Goal: Information Seeking & Learning: Learn about a topic

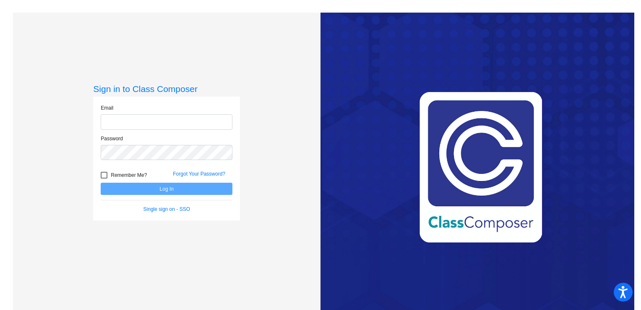
click at [138, 125] on input "email" at bounding box center [167, 122] width 132 height 16
type input "[EMAIL_ADDRESS][DOMAIN_NAME]"
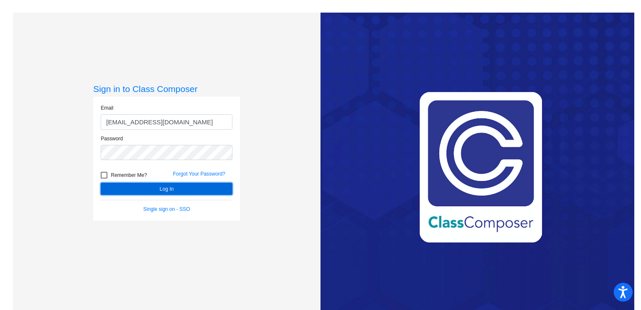
click at [156, 187] on button "Log In" at bounding box center [167, 189] width 132 height 12
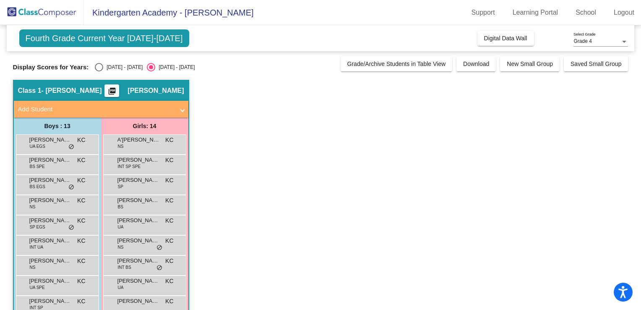
click at [117, 89] on mat-icon "picture_as_pdf" at bounding box center [112, 93] width 10 height 12
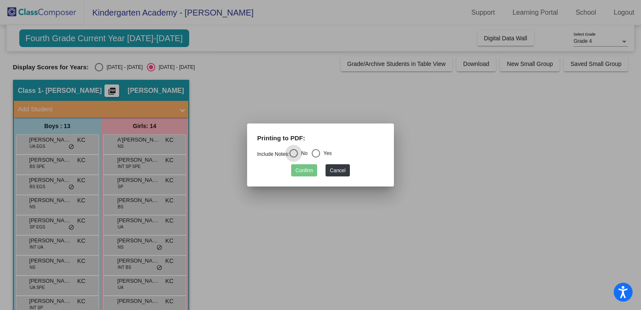
click at [320, 153] on div "Select an option" at bounding box center [316, 153] width 8 height 8
click at [316, 157] on input "Yes" at bounding box center [316, 157] width 0 height 0
radio input "true"
click at [311, 167] on button "Confirm" at bounding box center [304, 170] width 26 height 12
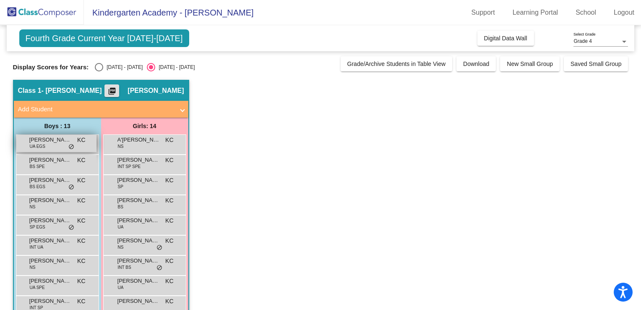
click at [78, 142] on span "KC" at bounding box center [81, 140] width 8 height 9
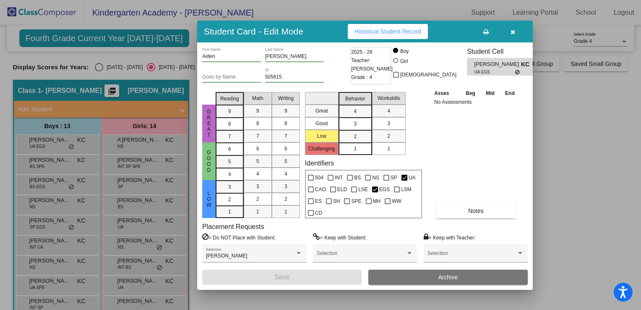
click at [477, 138] on div "Asses Beg Mid End No Assessments Notes" at bounding box center [476, 154] width 88 height 130
click at [512, 33] on icon "button" at bounding box center [513, 32] width 5 height 6
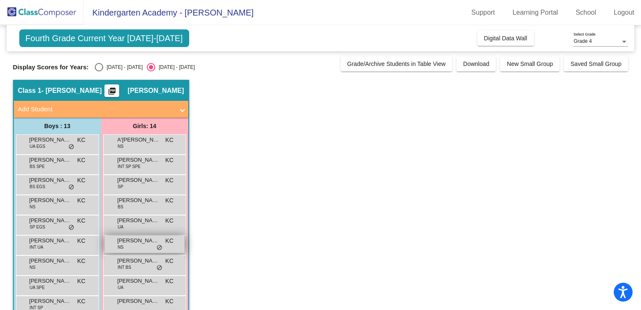
click at [139, 239] on span "[PERSON_NAME]" at bounding box center [139, 240] width 42 height 8
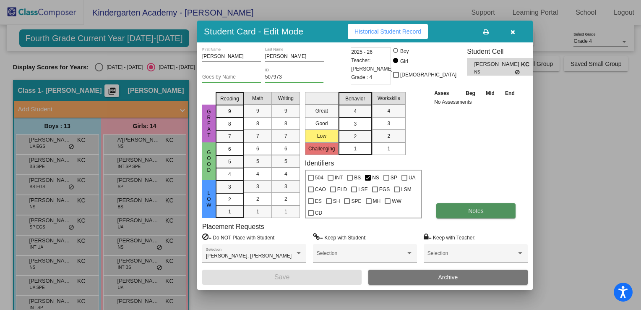
click at [489, 212] on button "Notes" at bounding box center [476, 210] width 79 height 15
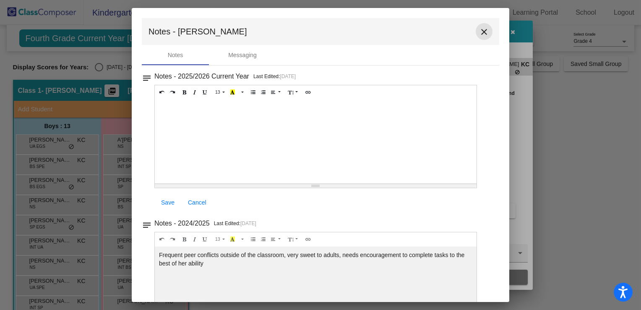
click at [479, 31] on mat-icon "close" at bounding box center [484, 32] width 10 height 10
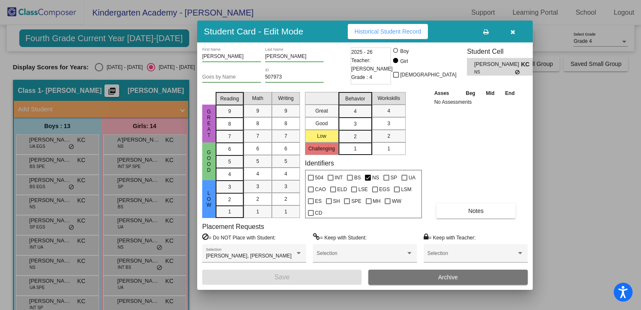
click at [494, 169] on div "Asses Beg Mid End No Assessments Notes" at bounding box center [476, 154] width 88 height 130
click at [511, 31] on icon "button" at bounding box center [513, 32] width 5 height 6
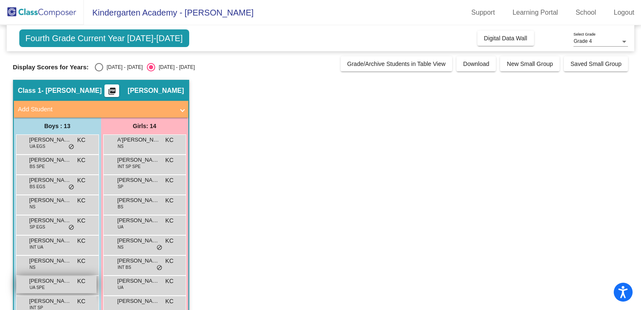
click at [53, 281] on span "[PERSON_NAME]" at bounding box center [50, 281] width 42 height 8
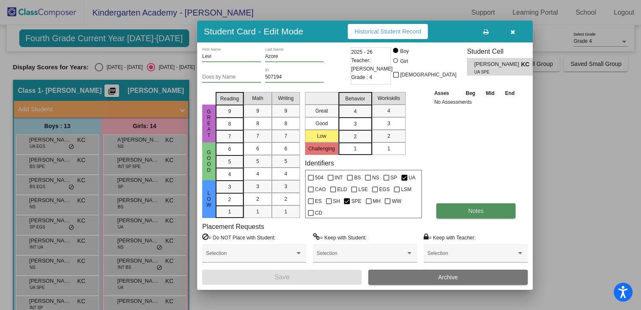
click at [476, 213] on span "Notes" at bounding box center [476, 210] width 16 height 7
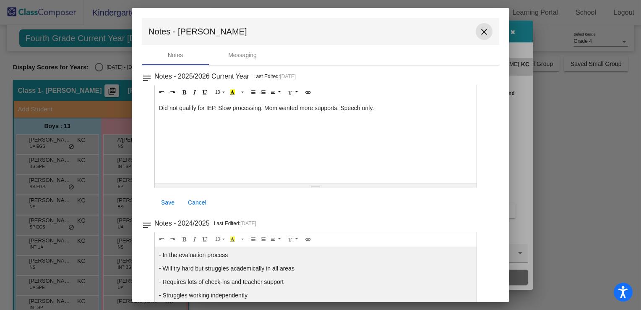
click at [481, 31] on mat-icon "close" at bounding box center [484, 32] width 10 height 10
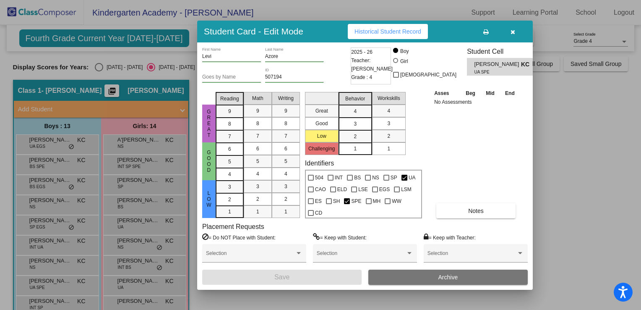
click at [513, 32] on icon "button" at bounding box center [513, 32] width 5 height 6
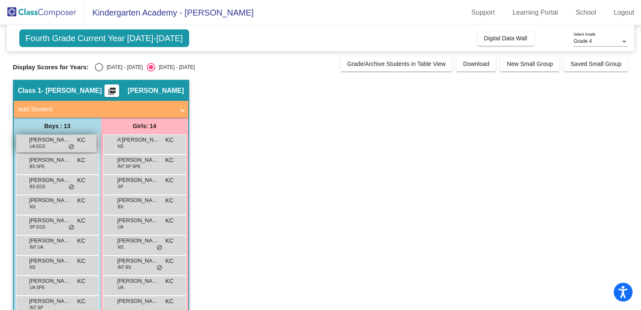
click at [47, 137] on span "[PERSON_NAME]" at bounding box center [50, 140] width 42 height 8
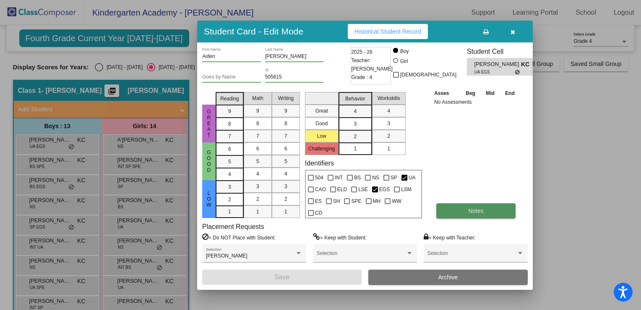
click at [462, 209] on button "Notes" at bounding box center [476, 210] width 79 height 15
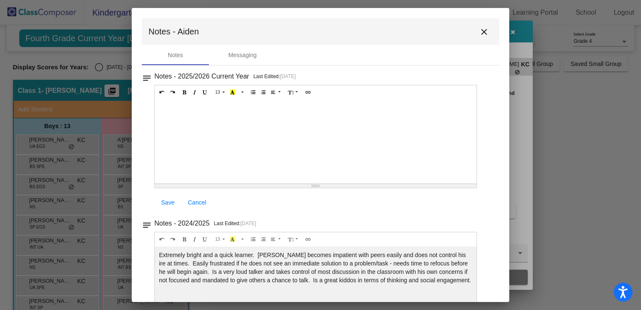
click at [480, 35] on mat-icon "close" at bounding box center [484, 32] width 10 height 10
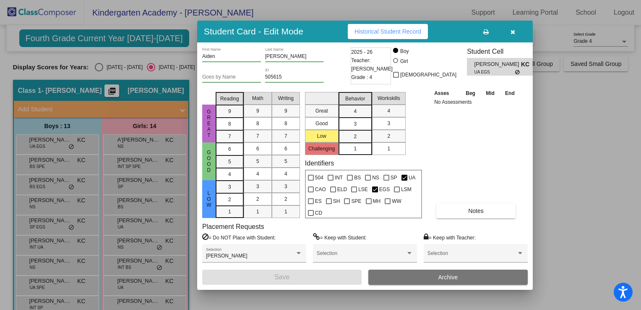
click at [513, 28] on span "button" at bounding box center [513, 31] width 5 height 7
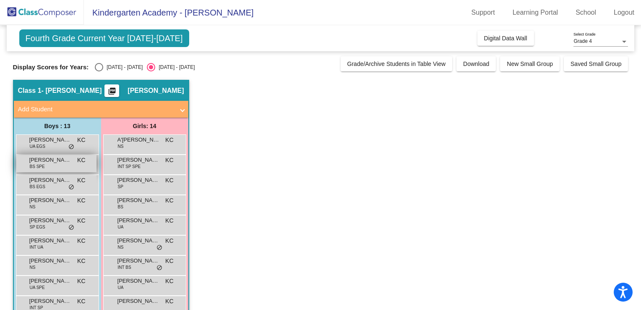
click at [45, 163] on span "[PERSON_NAME]" at bounding box center [50, 160] width 42 height 8
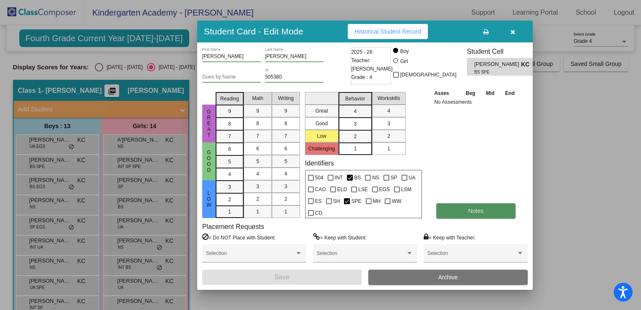
click at [475, 210] on span "Notes" at bounding box center [476, 210] width 16 height 7
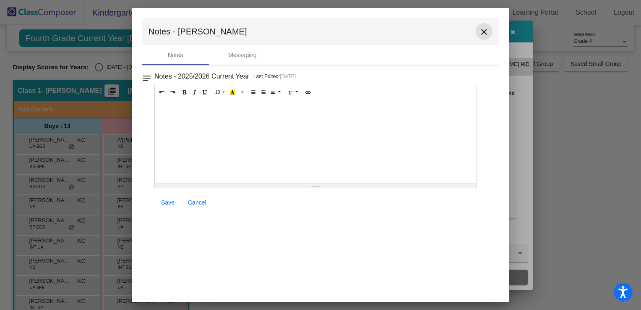
click at [486, 33] on mat-icon "close" at bounding box center [484, 32] width 10 height 10
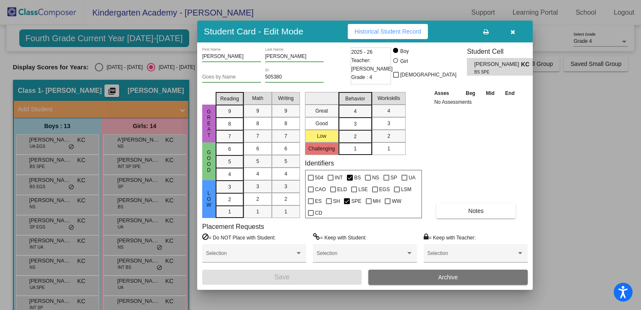
click at [513, 31] on icon "button" at bounding box center [513, 32] width 5 height 6
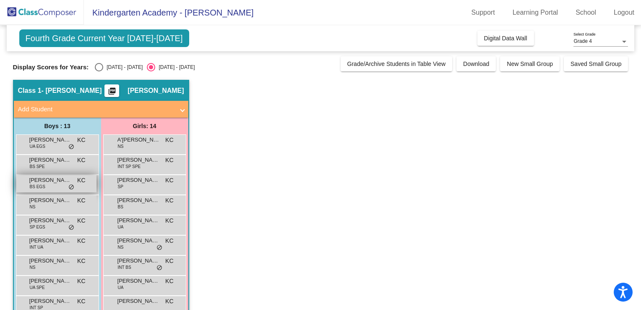
click at [50, 185] on div "[PERSON_NAME] BS EGS KC lock do_not_disturb_alt" at bounding box center [56, 183] width 80 height 17
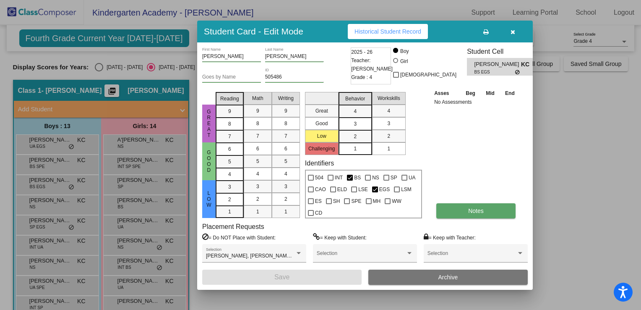
click at [465, 211] on button "Notes" at bounding box center [476, 210] width 79 height 15
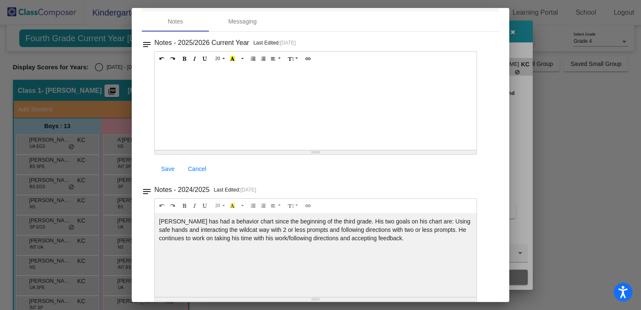
scroll to position [34, 0]
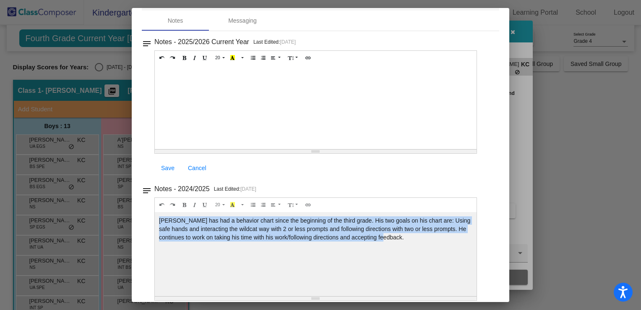
drag, startPoint x: 386, startPoint y: 238, endPoint x: 158, endPoint y: 216, distance: 229.0
click at [158, 149] on div "[PERSON_NAME] has had a behavior chart since the beginning of the third grade. …" at bounding box center [316, 107] width 322 height 84
copy div "[PERSON_NAME] has had a behavior chart since the beginning of the third grade. …"
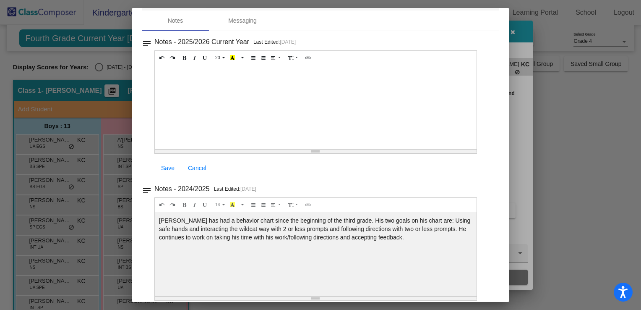
click at [563, 106] on div at bounding box center [320, 155] width 641 height 310
click at [492, 17] on div "Notes Messaging" at bounding box center [321, 20] width 358 height 20
click at [546, 215] on div at bounding box center [320, 155] width 641 height 310
click at [482, 173] on div "Notes - 2025/2026 Current Year Last Edited: [DATE] 20 8 9 10 11 12 14 18 24 36 …" at bounding box center [324, 107] width 340 height 142
click at [490, 22] on div "Notes Messaging" at bounding box center [321, 20] width 358 height 20
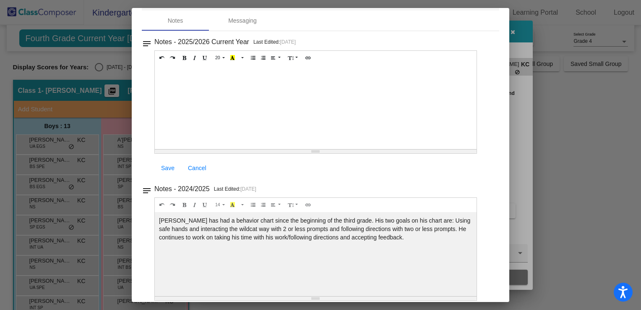
click at [492, 16] on div "Notes Messaging" at bounding box center [321, 20] width 358 height 20
click at [570, 124] on div at bounding box center [320, 155] width 641 height 310
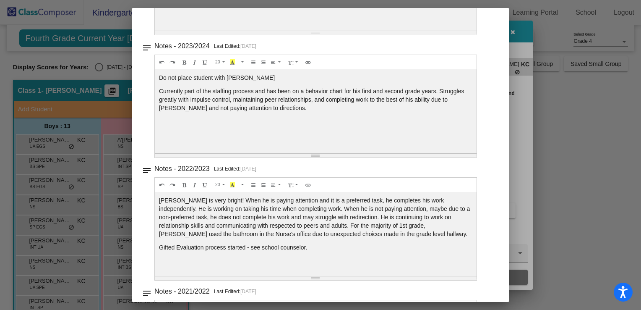
scroll to position [301, 0]
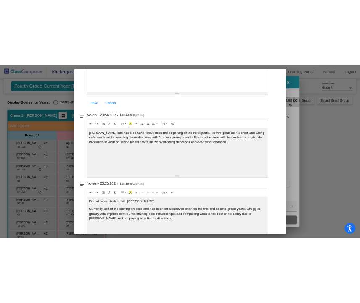
scroll to position [150, 0]
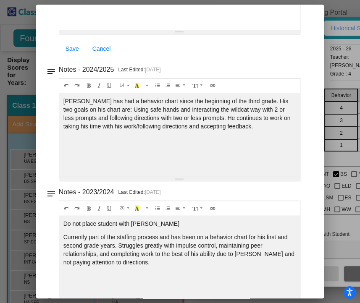
click at [292, 220] on p "Do not place student with [PERSON_NAME]" at bounding box center [179, 224] width 232 height 8
click at [338, 220] on div at bounding box center [180, 151] width 360 height 303
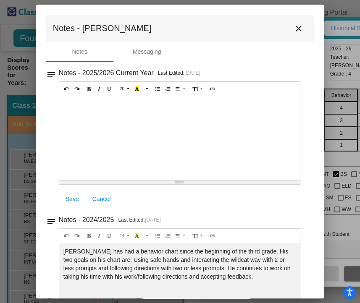
scroll to position [0, 0]
click at [228, 201] on div "Save Cancel" at bounding box center [179, 198] width 241 height 15
click at [220, 166] on div at bounding box center [179, 138] width 241 height 84
click at [295, 29] on mat-icon "close" at bounding box center [298, 29] width 10 height 10
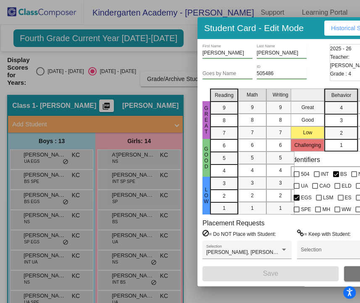
click at [47, 160] on div at bounding box center [180, 151] width 360 height 303
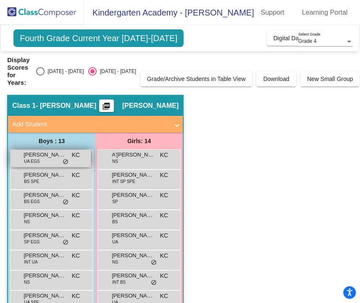
click at [66, 160] on span "do_not_disturb_alt" at bounding box center [66, 162] width 6 height 7
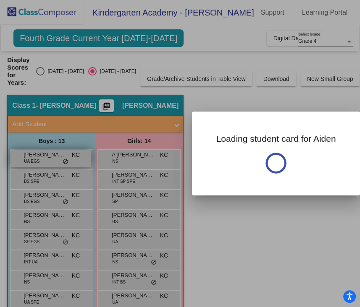
click at [66, 160] on div at bounding box center [180, 153] width 360 height 307
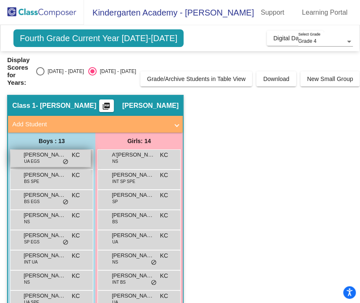
click at [63, 161] on span "do_not_disturb_alt" at bounding box center [66, 162] width 6 height 7
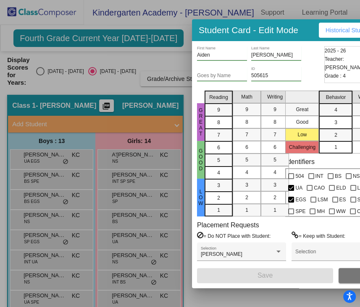
drag, startPoint x: 246, startPoint y: 304, endPoint x: 324, endPoint y: 305, distance: 78.5
click at [324, 305] on div at bounding box center [180, 153] width 360 height 307
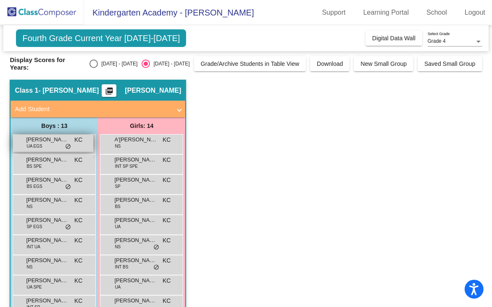
click at [57, 142] on span "[PERSON_NAME]" at bounding box center [47, 140] width 42 height 8
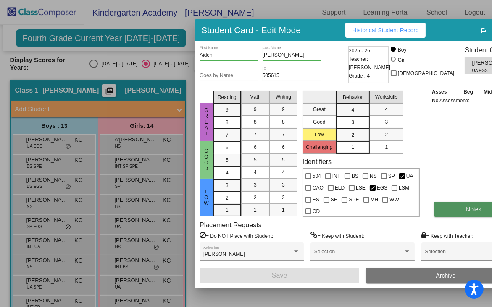
click at [434, 210] on button "Notes" at bounding box center [473, 209] width 79 height 15
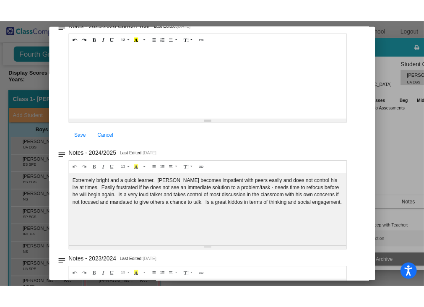
scroll to position [87, 0]
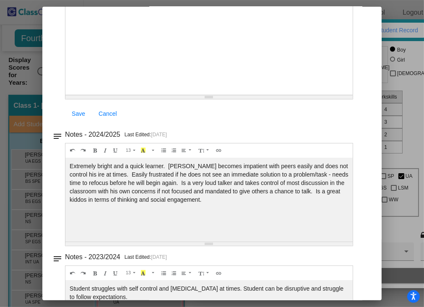
click at [260, 95] on div "Extremely bright and a quick learner. [PERSON_NAME] becomes impatient with peer…" at bounding box center [209, 53] width 288 height 84
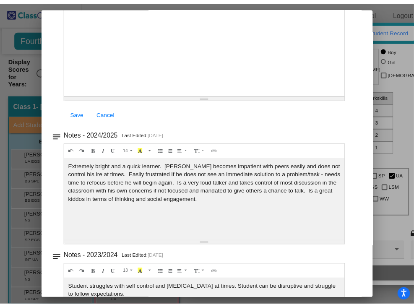
scroll to position [0, 0]
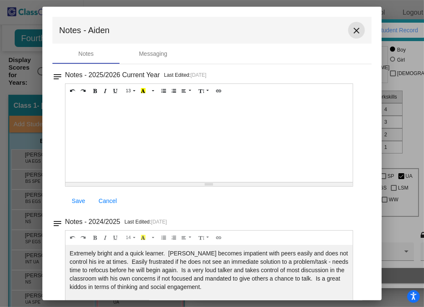
click at [353, 34] on mat-icon "close" at bounding box center [357, 31] width 10 height 10
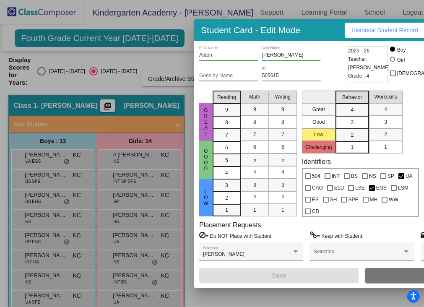
click at [49, 172] on div at bounding box center [212, 153] width 424 height 307
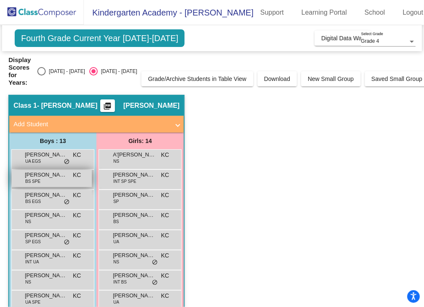
click at [50, 171] on span "[PERSON_NAME]" at bounding box center [46, 175] width 42 height 8
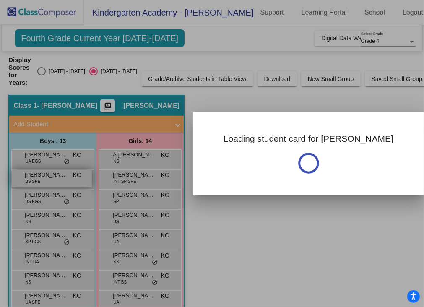
click at [50, 167] on div at bounding box center [212, 153] width 424 height 307
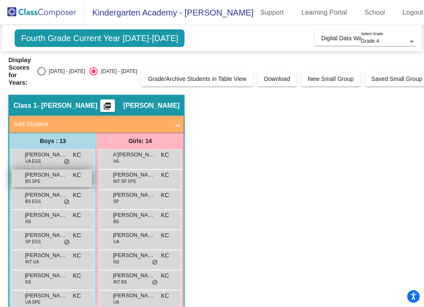
click at [50, 171] on span "[PERSON_NAME]" at bounding box center [46, 175] width 42 height 8
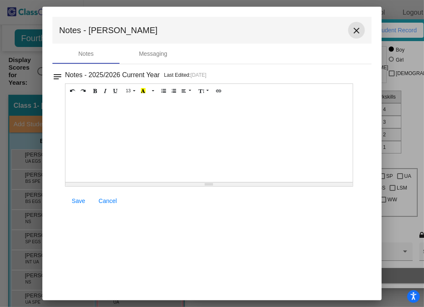
click at [358, 30] on mat-icon "close" at bounding box center [357, 31] width 10 height 10
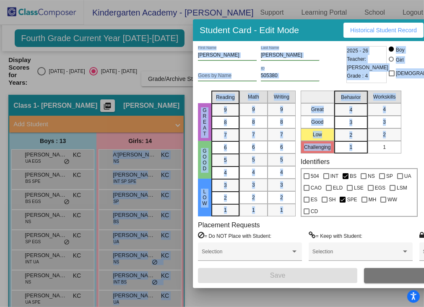
drag, startPoint x: 396, startPoint y: 138, endPoint x: 426, endPoint y: 129, distance: 31.0
click at [424, 129] on html "Accessibility Screen-Reader Guide, Feedback, and Issue Reporting | New window K…" at bounding box center [212, 153] width 424 height 307
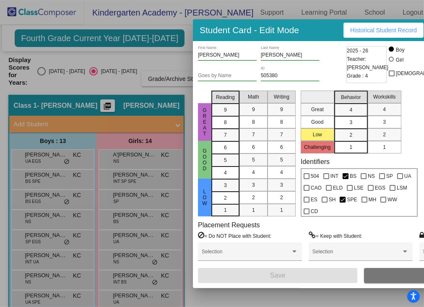
drag, startPoint x: 426, startPoint y: 129, endPoint x: 405, endPoint y: 133, distance: 21.7
click at [405, 133] on div "Great Good Low Reading 9 8 7 6 5 4 3 2 1 Math 9 8 7 6 5 4 3 2 1 Writing 9 8 7 6…" at bounding box center [361, 152] width 326 height 130
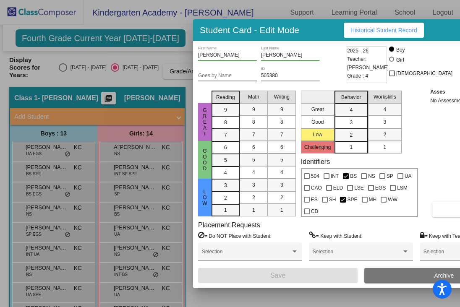
click at [427, 31] on div "Student Card - Edit Mode Historical Student Record" at bounding box center [361, 30] width 336 height 22
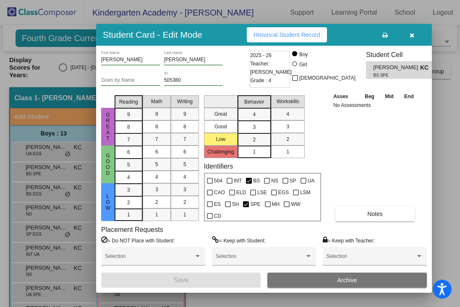
drag, startPoint x: 427, startPoint y: 31, endPoint x: 333, endPoint y: 35, distance: 94.5
click at [333, 35] on div "Student Card - Edit Mode Historical Student Record" at bounding box center [264, 35] width 336 height 22
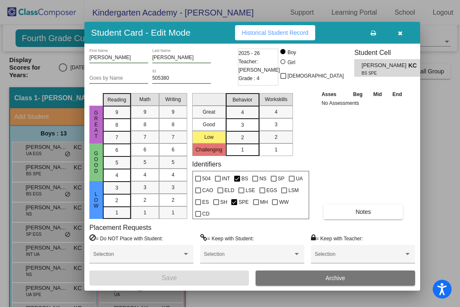
drag, startPoint x: 334, startPoint y: 29, endPoint x: 321, endPoint y: 28, distance: 13.5
click at [321, 28] on div "Student Card - Edit Mode Historical Student Record" at bounding box center [252, 33] width 336 height 22
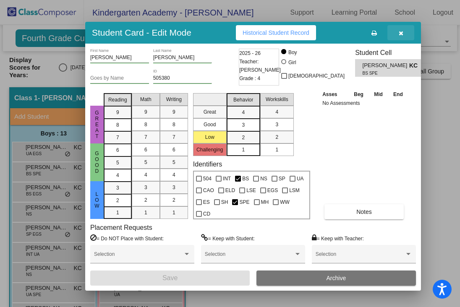
click at [399, 34] on icon "button" at bounding box center [401, 33] width 5 height 6
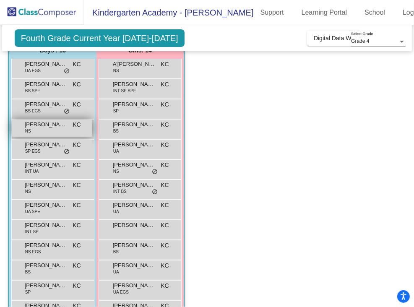
scroll to position [91, 0]
click at [44, 125] on span "[PERSON_NAME] [PERSON_NAME]" at bounding box center [46, 124] width 42 height 8
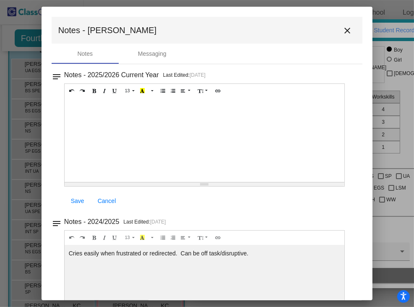
click at [185, 81] on div "Notes - 2024/2025 Last Edited: [DATE]" at bounding box center [212, 75] width 296 height 12
click at [346, 29] on mat-icon "close" at bounding box center [348, 31] width 10 height 10
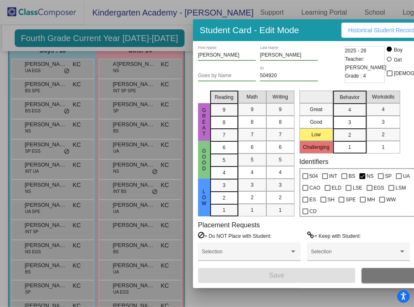
click at [306, 34] on div "Student Card - Edit Mode Historical Student Record" at bounding box center [359, 30] width 332 height 22
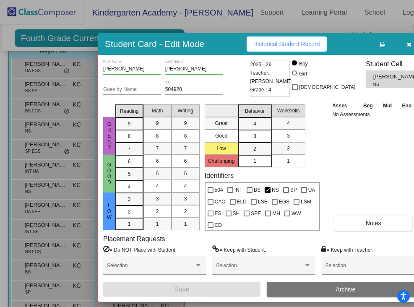
drag, startPoint x: 306, startPoint y: 34, endPoint x: 211, endPoint y: 48, distance: 95.9
click at [211, 48] on div "Student Card - Edit Mode Historical Student Record" at bounding box center [264, 44] width 332 height 22
click at [407, 44] on icon "button" at bounding box center [409, 45] width 5 height 6
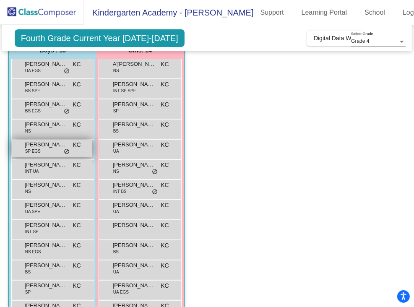
click at [50, 146] on span "[PERSON_NAME]" at bounding box center [46, 145] width 42 height 8
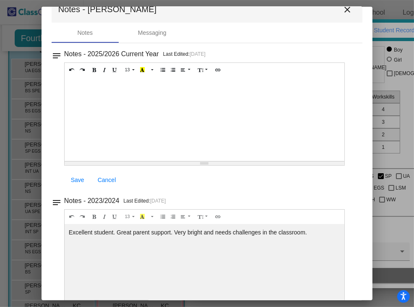
scroll to position [21, 0]
click at [296, 163] on div "Resize" at bounding box center [205, 163] width 280 height 4
click at [345, 8] on mat-icon "close" at bounding box center [348, 9] width 10 height 10
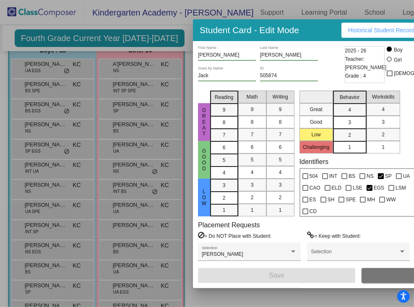
drag, startPoint x: 301, startPoint y: 32, endPoint x: 187, endPoint y: 34, distance: 114.6
click at [193, 34] on div "Student Card - Edit Mode Historical Student Record" at bounding box center [359, 30] width 332 height 22
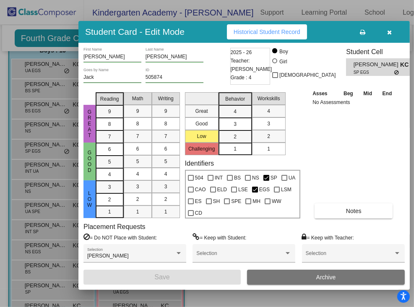
click at [387, 32] on icon "button" at bounding box center [389, 32] width 5 height 6
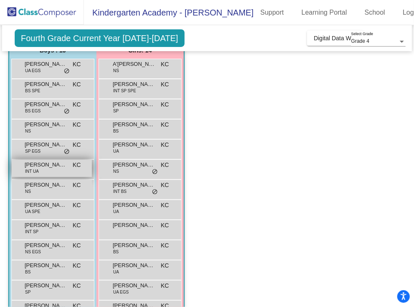
click at [45, 165] on span "[PERSON_NAME]" at bounding box center [46, 165] width 42 height 8
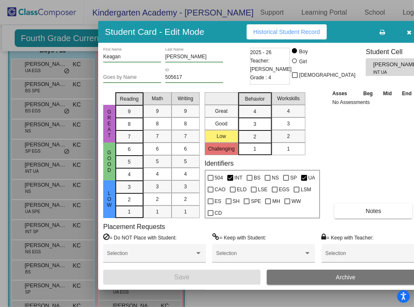
drag, startPoint x: 310, startPoint y: 34, endPoint x: 215, endPoint y: 36, distance: 94.9
click at [215, 36] on div "Student Card - Edit Mode Historical Student Record" at bounding box center [264, 32] width 332 height 22
click at [366, 210] on span "Notes" at bounding box center [374, 211] width 16 height 7
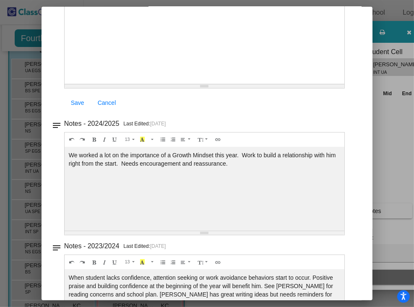
scroll to position [118, 0]
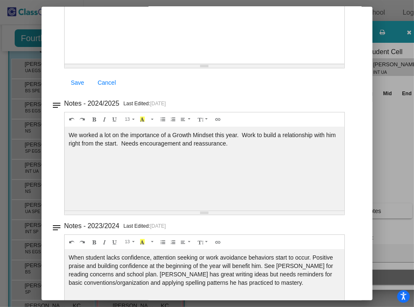
click at [292, 64] on div "We worked a lot on the importance of a Growth Mindset this year. Work to build …" at bounding box center [205, 22] width 280 height 84
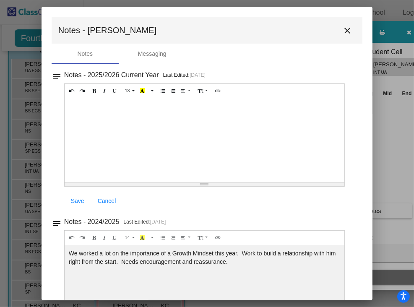
click at [343, 31] on mat-icon "close" at bounding box center [348, 31] width 10 height 10
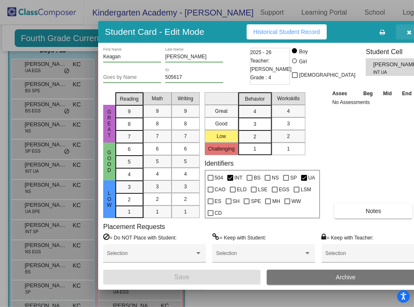
click at [407, 31] on icon "button" at bounding box center [409, 32] width 5 height 6
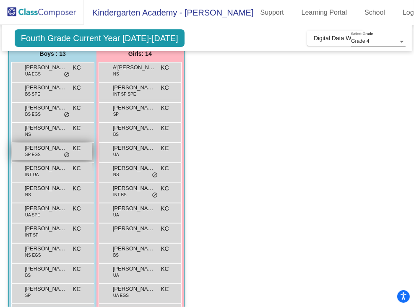
scroll to position [89, 0]
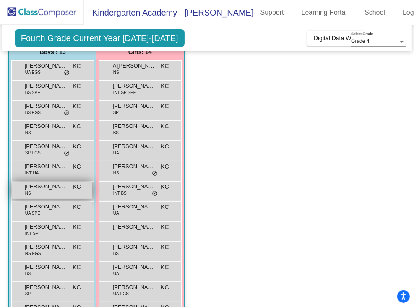
click at [51, 188] on span "[PERSON_NAME]" at bounding box center [46, 187] width 42 height 8
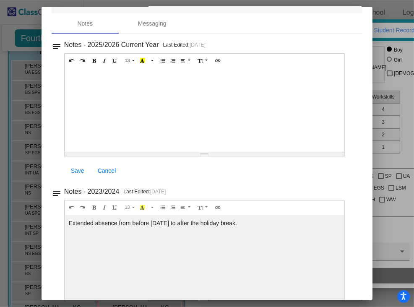
scroll to position [30, 0]
drag, startPoint x: 254, startPoint y: 222, endPoint x: 69, endPoint y: 225, distance: 184.7
click at [69, 152] on div "Extended absence from before [DATE] to after the holiday break." at bounding box center [205, 110] width 280 height 84
copy div "Extended absence from before [DATE] to after the holiday break."
click at [228, 158] on div "13 8 9 10 11 12 14 18 24 36 Background Color Transparent Select #ffff00 Text Co…" at bounding box center [204, 117] width 281 height 128
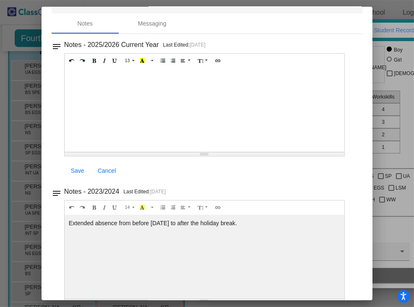
scroll to position [0, 0]
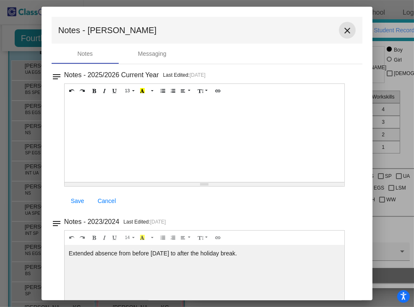
click at [345, 30] on mat-icon "close" at bounding box center [348, 31] width 10 height 10
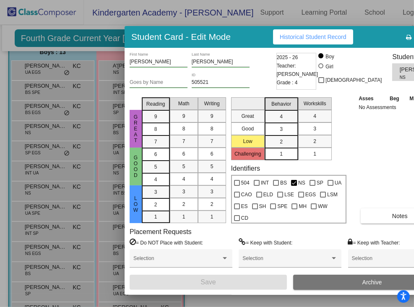
drag, startPoint x: 299, startPoint y: 31, endPoint x: 230, endPoint y: 38, distance: 68.7
click at [230, 38] on div "Student Card - Edit Mode Historical Student Record" at bounding box center [291, 37] width 332 height 22
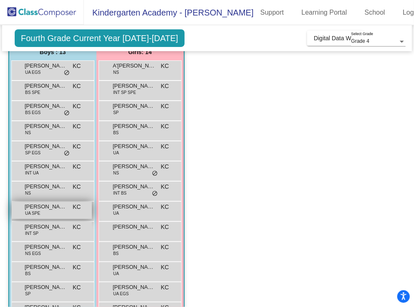
click at [41, 207] on span "[PERSON_NAME]" at bounding box center [46, 207] width 42 height 8
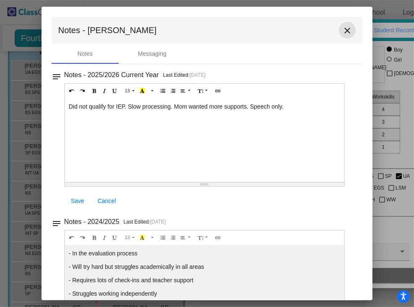
click at [343, 29] on mat-icon "close" at bounding box center [348, 31] width 10 height 10
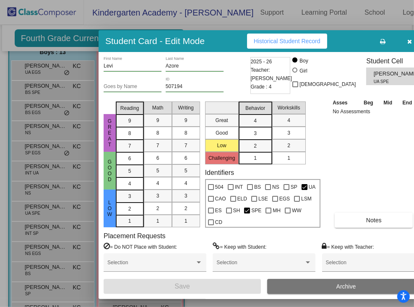
drag, startPoint x: 312, startPoint y: 27, endPoint x: 214, endPoint y: 38, distance: 98.8
click at [214, 38] on div "Student Card - Edit Mode Historical Student Record" at bounding box center [265, 41] width 332 height 22
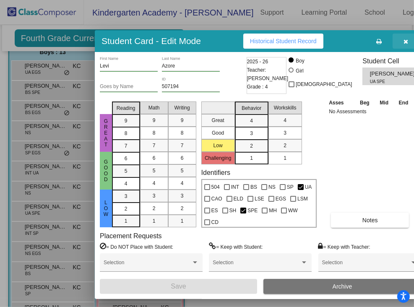
click at [404, 40] on icon "button" at bounding box center [406, 42] width 5 height 6
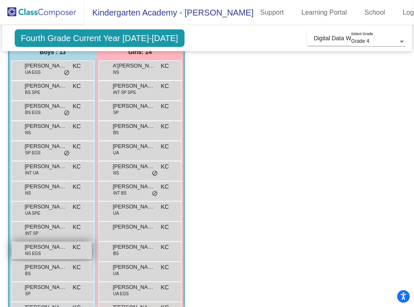
scroll to position [123, 0]
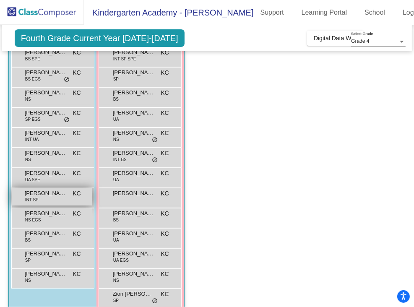
click at [47, 193] on span "[PERSON_NAME]" at bounding box center [46, 193] width 42 height 8
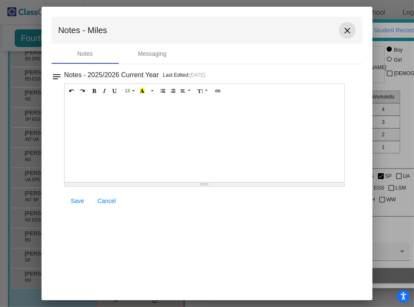
click at [348, 32] on mat-icon "close" at bounding box center [348, 31] width 10 height 10
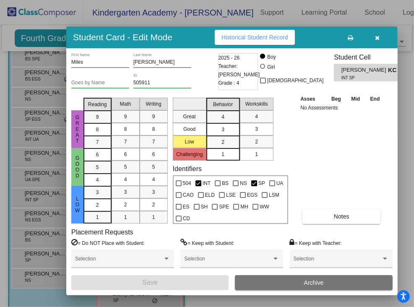
drag, startPoint x: 391, startPoint y: 31, endPoint x: 283, endPoint y: 37, distance: 108.0
click at [283, 37] on div "Student Card - Edit Mode Historical Student Record" at bounding box center [232, 37] width 332 height 22
click at [375, 36] on icon "button" at bounding box center [377, 38] width 5 height 6
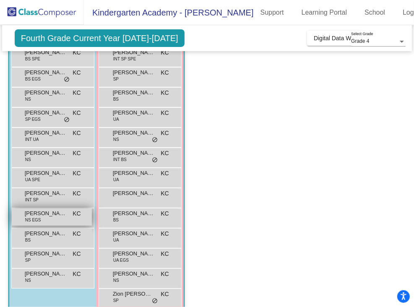
click at [47, 212] on span "[PERSON_NAME]" at bounding box center [46, 213] width 42 height 8
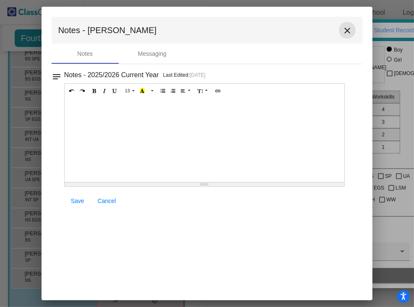
click at [347, 30] on mat-icon "close" at bounding box center [348, 31] width 10 height 10
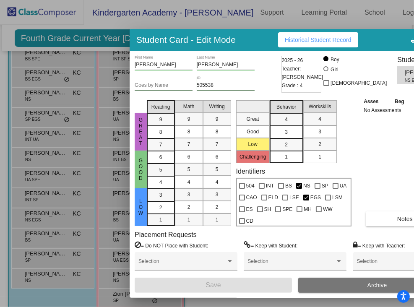
drag, startPoint x: 320, startPoint y: 26, endPoint x: 252, endPoint y: 37, distance: 68.7
click at [252, 37] on div "Student Card - Edit Mode Historical Student Record" at bounding box center [296, 40] width 332 height 22
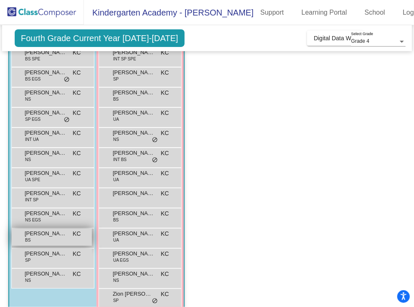
click at [48, 233] on span "[PERSON_NAME]" at bounding box center [46, 234] width 42 height 8
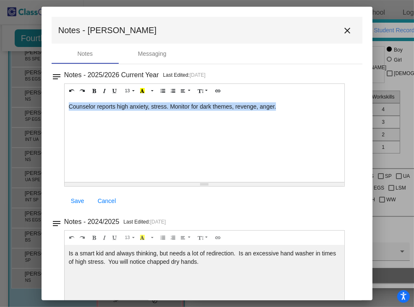
drag, startPoint x: 278, startPoint y: 105, endPoint x: 68, endPoint y: 101, distance: 210.3
click at [68, 101] on div "Counselor reports high anxiety, stress. Monitor for dark themes, revenge, anger." at bounding box center [205, 140] width 280 height 84
copy div "Counselor reports high anxiety, stress. Monitor for dark themes, revenge, anger."
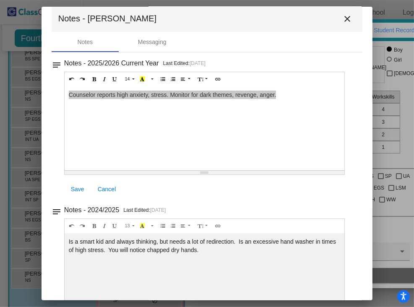
scroll to position [0, 0]
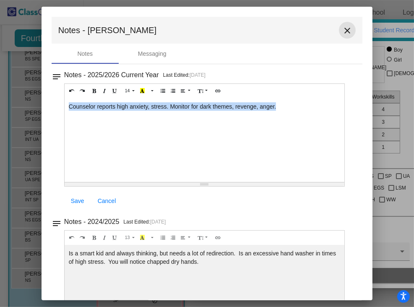
click at [343, 31] on mat-icon "close" at bounding box center [348, 31] width 10 height 10
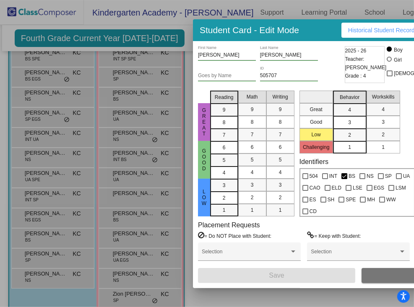
drag, startPoint x: 302, startPoint y: 34, endPoint x: 229, endPoint y: 32, distance: 73.1
click at [229, 32] on div "Student Card - Edit Mode Historical Student Record" at bounding box center [359, 30] width 332 height 22
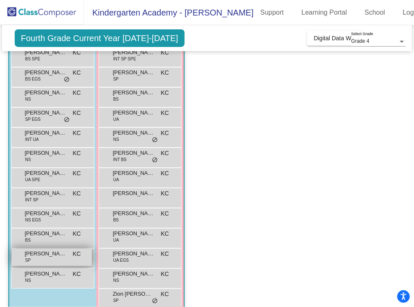
click at [40, 258] on div "[PERSON_NAME] SP KC lock do_not_disturb_alt" at bounding box center [52, 257] width 80 height 17
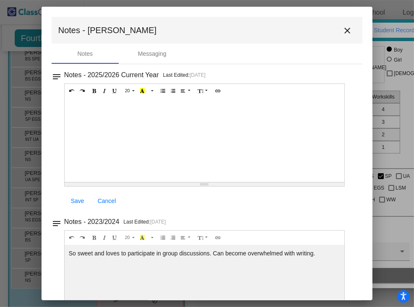
scroll to position [43, 0]
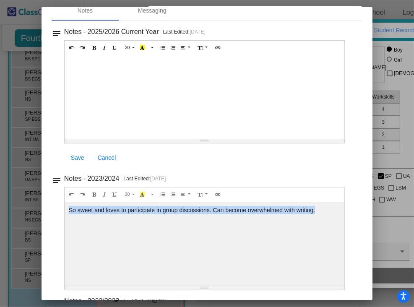
drag, startPoint x: 316, startPoint y: 209, endPoint x: 68, endPoint y: 209, distance: 248.1
click at [68, 139] on div "So sweet and loves to participate in group discussions. Can become overwhelmed …" at bounding box center [205, 97] width 280 height 84
copy div "So sweet and loves to participate in group discussions. Can become overwhelmed …"
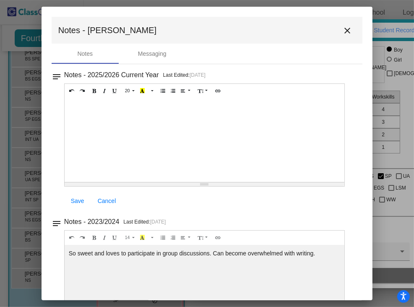
click at [207, 177] on div at bounding box center [205, 140] width 280 height 84
click at [343, 29] on mat-icon "close" at bounding box center [348, 31] width 10 height 10
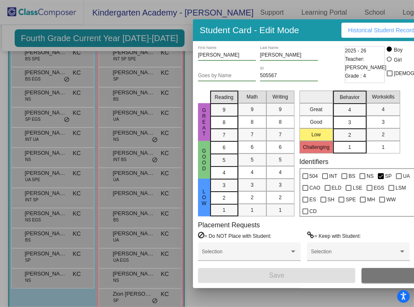
click at [165, 220] on div at bounding box center [207, 153] width 414 height 307
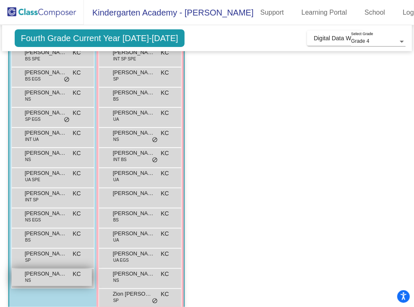
click at [64, 270] on span "[PERSON_NAME]" at bounding box center [46, 274] width 42 height 8
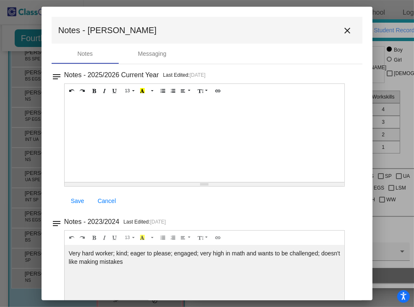
scroll to position [42, 0]
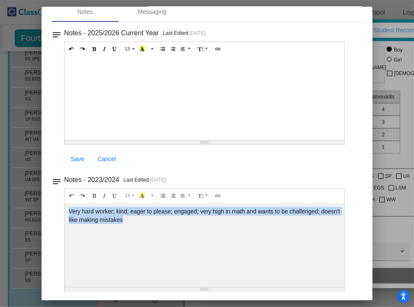
drag, startPoint x: 128, startPoint y: 219, endPoint x: 66, endPoint y: 207, distance: 63.7
click at [66, 140] on div "Very hard worker; kind; eager to please; engaged; very high in math and wants t…" at bounding box center [205, 98] width 280 height 84
copy div "Very hard worker; kind; eager to please; engaged; very high in math and wants t…"
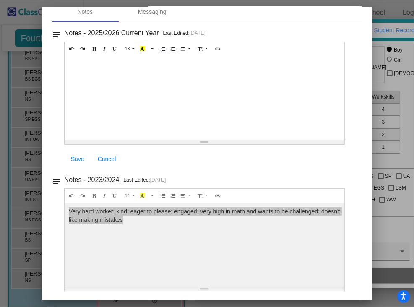
scroll to position [0, 0]
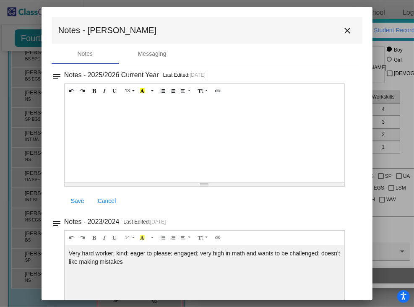
click at [173, 194] on div "Save Cancel" at bounding box center [204, 201] width 281 height 15
click at [346, 28] on mat-icon "close" at bounding box center [348, 31] width 10 height 10
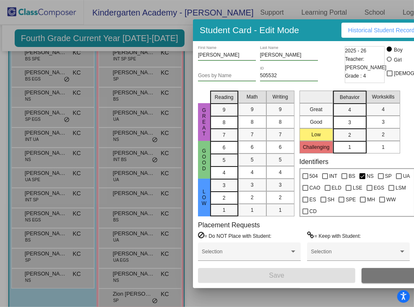
click at [120, 131] on div at bounding box center [207, 153] width 414 height 307
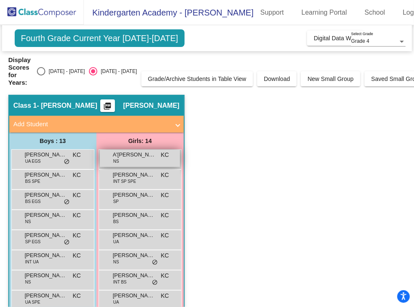
click at [117, 159] on span "NS" at bounding box center [116, 161] width 6 height 6
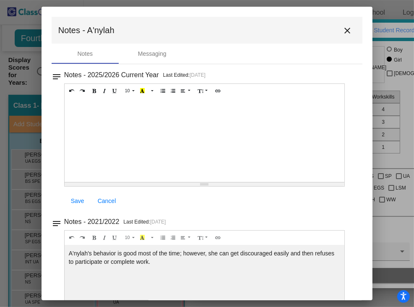
scroll to position [42, 0]
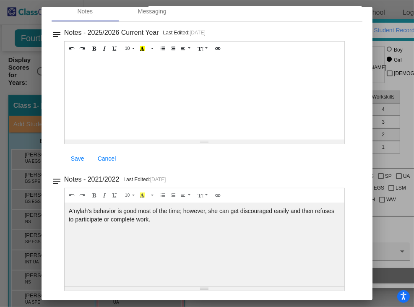
click at [151, 140] on div "A'nylah's behavior is good most of the time; however, she can get discouraged e…" at bounding box center [205, 98] width 280 height 84
drag, startPoint x: 154, startPoint y: 218, endPoint x: 60, endPoint y: 203, distance: 95.6
click at [60, 203] on div "notes Notes - 2021/2022 Last Edited: [DATE] 14 8 9 10 11 12 14 18 24 36 Backgro…" at bounding box center [207, 233] width 311 height 118
copy div "A'nylah's behavior is good most of the time; however, she can get discouraged e…"
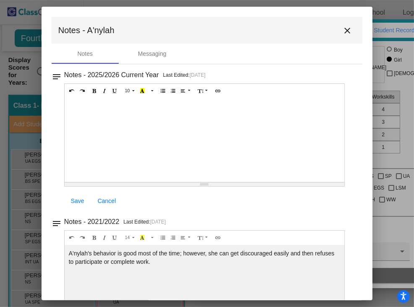
click at [241, 177] on div at bounding box center [205, 140] width 280 height 84
click at [345, 24] on button "close" at bounding box center [347, 30] width 17 height 17
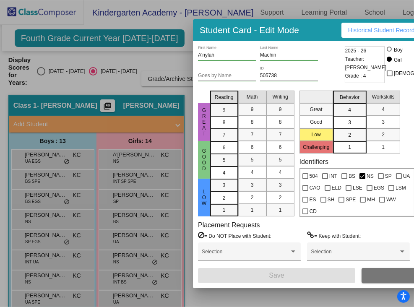
click at [138, 182] on div at bounding box center [207, 153] width 414 height 307
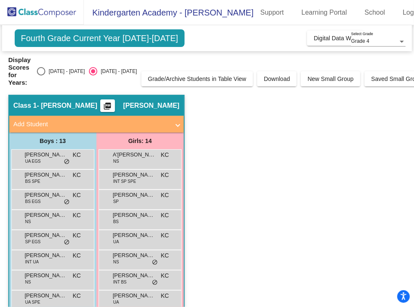
click at [138, 182] on div "[PERSON_NAME] INT SP SPE KC lock do_not_disturb_alt" at bounding box center [140, 178] width 80 height 17
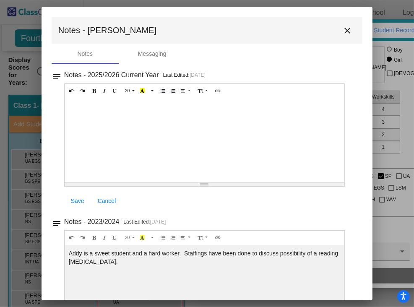
scroll to position [31, 0]
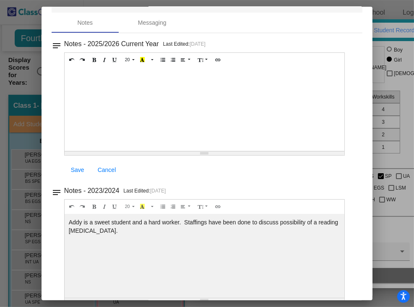
drag, startPoint x: 139, startPoint y: 230, endPoint x: 66, endPoint y: 221, distance: 74.1
click at [66, 151] on div "Addy is a sweet student and a hard worker. Staffings have been done to discuss …" at bounding box center [205, 109] width 280 height 84
copy div "Addy is a sweet student and a hard worker. Staffings have been done to discuss …"
click at [247, 156] on div "20 8 9 10 11 12 14 18 24 36 Background Color Transparent Select #ffff00 Text Co…" at bounding box center [204, 116] width 281 height 128
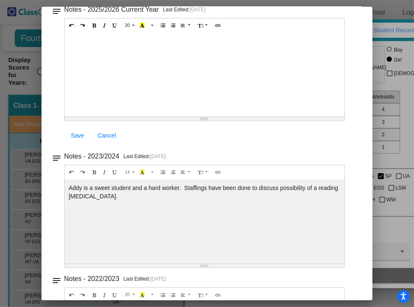
scroll to position [0, 0]
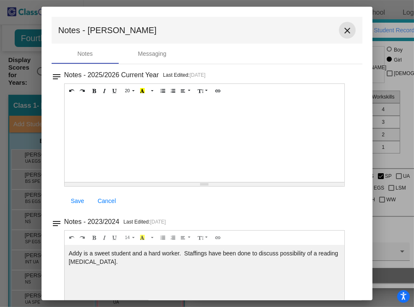
click at [344, 30] on mat-icon "close" at bounding box center [348, 31] width 10 height 10
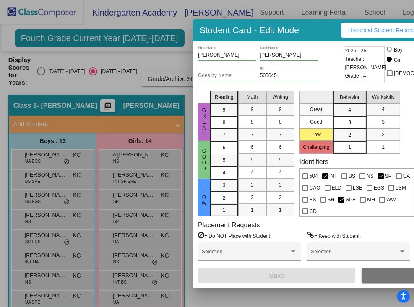
click at [131, 194] on div at bounding box center [207, 153] width 414 height 307
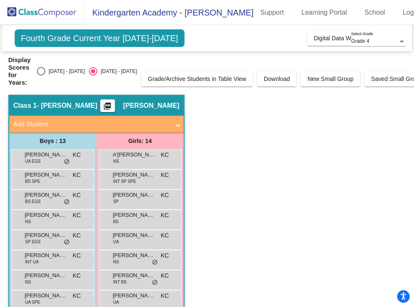
click at [131, 194] on span "[PERSON_NAME]" at bounding box center [134, 195] width 42 height 8
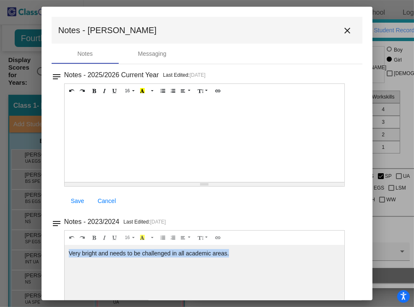
drag, startPoint x: 232, startPoint y: 253, endPoint x: 68, endPoint y: 252, distance: 163.3
click at [68, 182] on div "Very bright and needs to be challenged in all academic areas." at bounding box center [205, 140] width 280 height 84
copy div "Very bright and needs to be challenged in all academic areas."
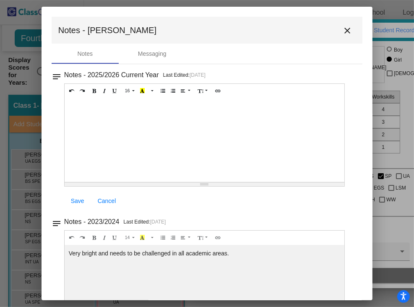
click at [254, 165] on div at bounding box center [205, 140] width 280 height 84
click at [345, 31] on mat-icon "close" at bounding box center [348, 31] width 10 height 10
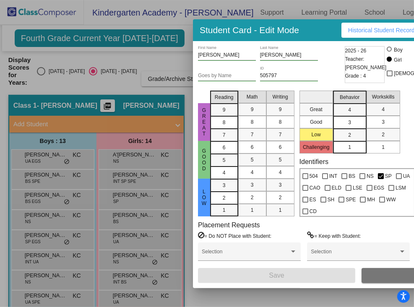
click at [137, 217] on div at bounding box center [207, 153] width 414 height 307
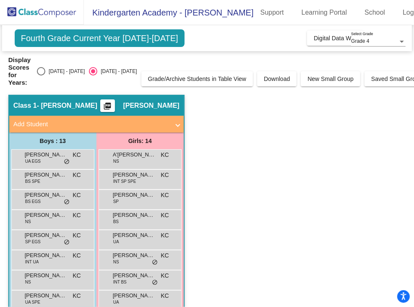
click at [137, 217] on span "[PERSON_NAME]" at bounding box center [134, 215] width 42 height 8
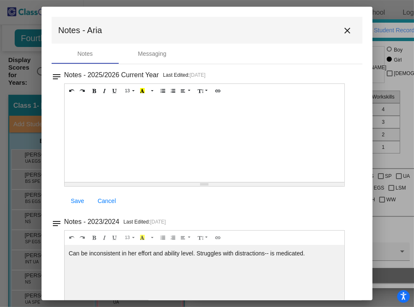
click at [345, 31] on mat-icon "close" at bounding box center [348, 31] width 10 height 10
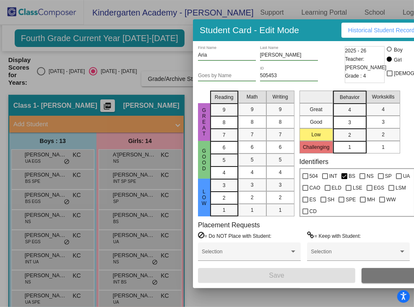
click at [128, 235] on div at bounding box center [207, 153] width 414 height 307
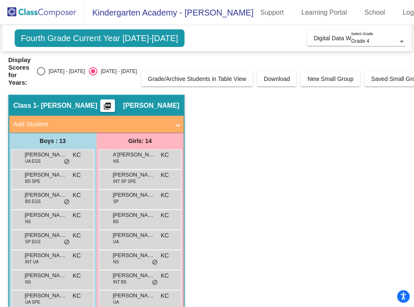
click at [128, 235] on span "[PERSON_NAME]" at bounding box center [134, 235] width 42 height 8
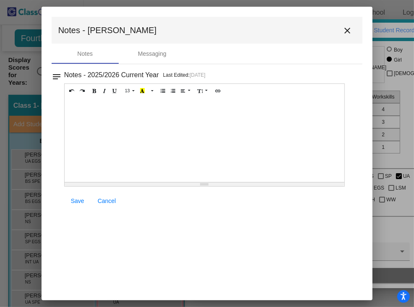
click at [344, 37] on button "close" at bounding box center [347, 30] width 17 height 17
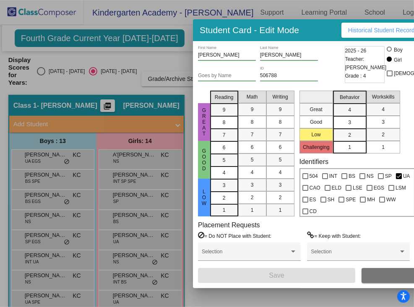
click at [123, 258] on div at bounding box center [207, 153] width 414 height 307
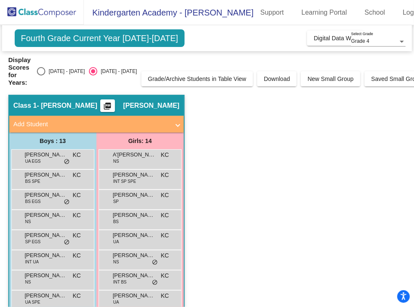
click at [123, 258] on span "[PERSON_NAME]" at bounding box center [134, 255] width 42 height 8
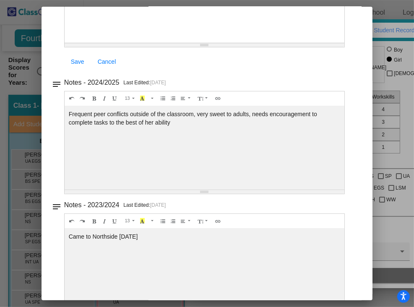
scroll to position [141, 0]
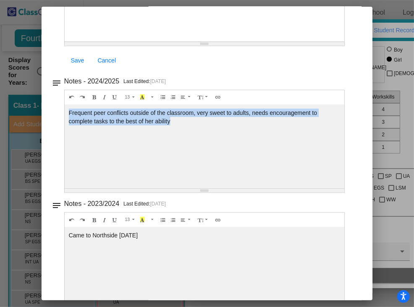
drag, startPoint x: 174, startPoint y: 123, endPoint x: 68, endPoint y: 110, distance: 106.1
click at [68, 42] on div "Frequent peer conflicts outside of the classroom, very sweet to adults, needs e…" at bounding box center [205, 0] width 280 height 84
copy div "Frequent peer conflicts outside of the classroom, very sweet to adults, needs e…"
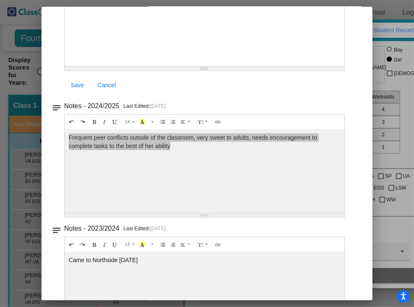
scroll to position [122, 0]
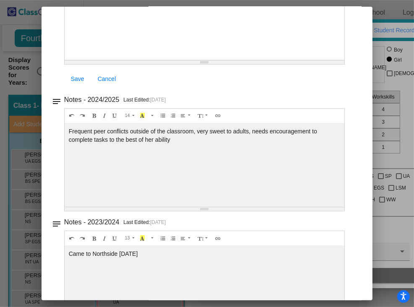
click at [153, 60] on div "Came to Northside [DATE]" at bounding box center [205, 18] width 280 height 84
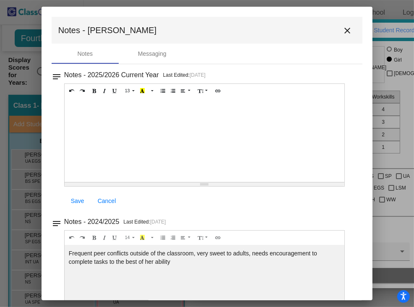
click at [346, 30] on mat-icon "close" at bounding box center [348, 31] width 10 height 10
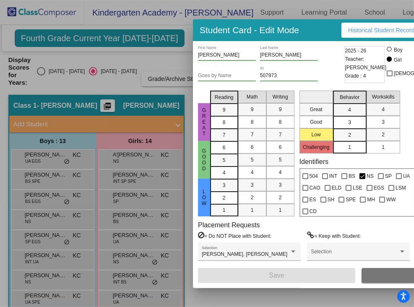
click at [128, 278] on div at bounding box center [207, 153] width 414 height 307
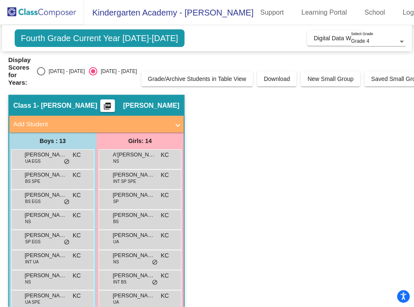
click at [128, 278] on span "[PERSON_NAME]" at bounding box center [134, 276] width 42 height 8
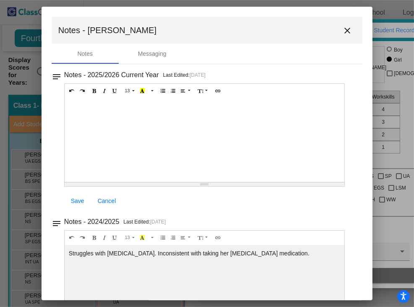
scroll to position [42, 0]
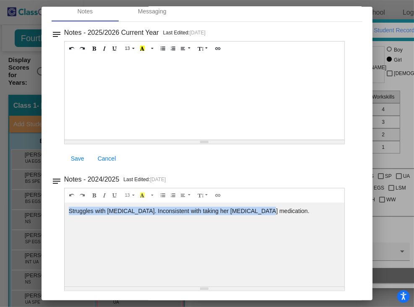
drag, startPoint x: 259, startPoint y: 211, endPoint x: 66, endPoint y: 214, distance: 193.1
click at [66, 140] on div "Struggles with [MEDICAL_DATA]. Inconsistent with taking her [MEDICAL_DATA] medi…" at bounding box center [205, 98] width 280 height 84
copy div "Struggles with [MEDICAL_DATA]. Inconsistent with taking her [MEDICAL_DATA] medi…"
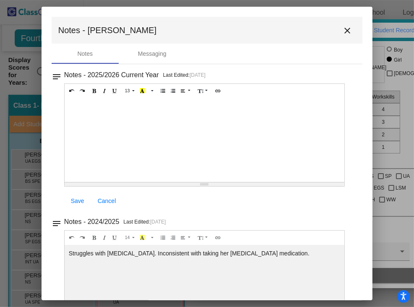
click at [227, 98] on div "14 8 9 10 11 12 14 18 24 36 Background Color Transparent Select #ffff00 Text Co…" at bounding box center [205, 91] width 280 height 14
click at [343, 34] on mat-icon "close" at bounding box center [348, 31] width 10 height 10
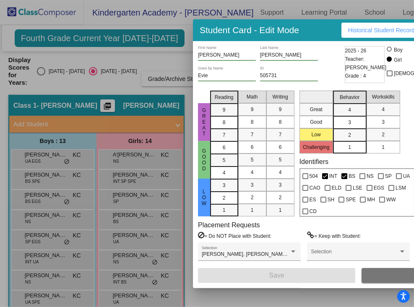
click at [85, 282] on div at bounding box center [207, 153] width 414 height 307
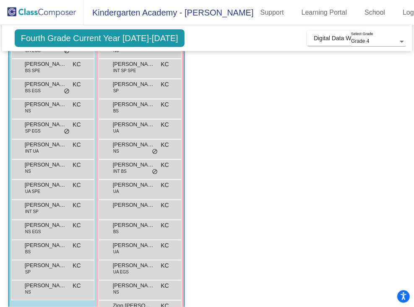
scroll to position [137, 0]
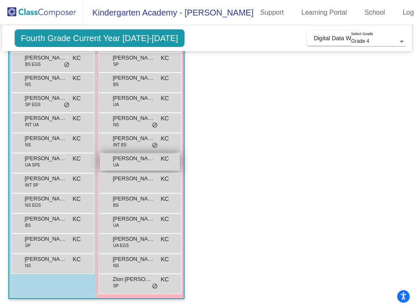
click at [133, 156] on span "[PERSON_NAME]" at bounding box center [134, 158] width 42 height 8
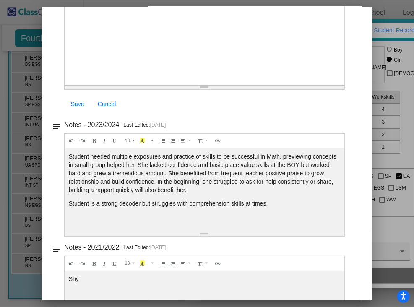
scroll to position [128, 0]
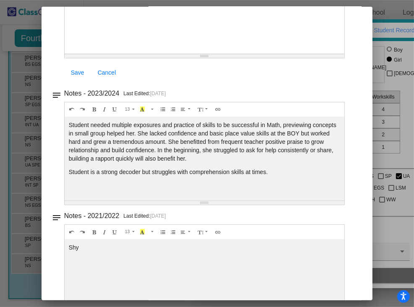
click at [273, 173] on p "Student is a strong decoder but struggles with comprehension skills at times." at bounding box center [205, 172] width 272 height 8
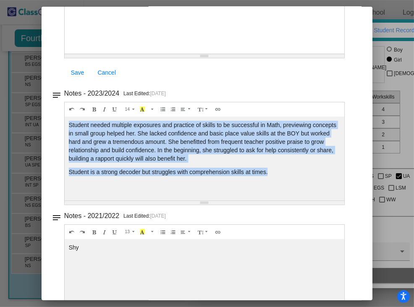
drag, startPoint x: 273, startPoint y: 173, endPoint x: 61, endPoint y: 126, distance: 217.6
click at [61, 126] on div "notes Notes - 2023/2024 Last Edited: [DATE] 14 8 9 10 11 12 14 18 24 36 Backgro…" at bounding box center [207, 147] width 311 height 118
click at [265, 54] on div "Student needed multiple exposures and practice of skills to be successful in Ma…" at bounding box center [205, 12] width 280 height 84
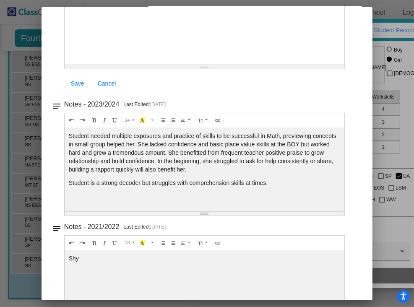
scroll to position [0, 0]
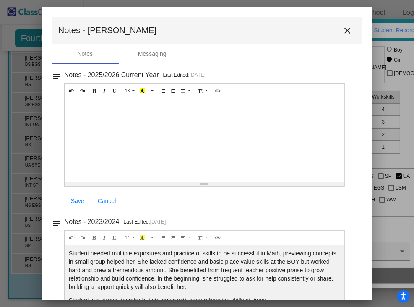
click at [343, 29] on mat-icon "close" at bounding box center [348, 31] width 10 height 10
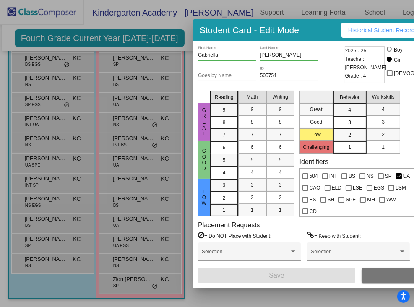
click at [128, 181] on div at bounding box center [207, 153] width 414 height 307
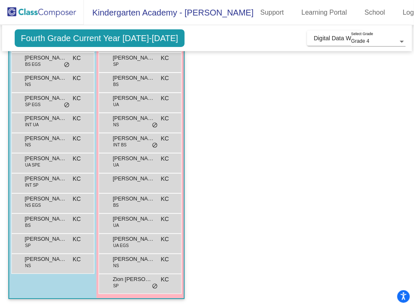
click at [128, 181] on span "[PERSON_NAME]" at bounding box center [134, 179] width 42 height 8
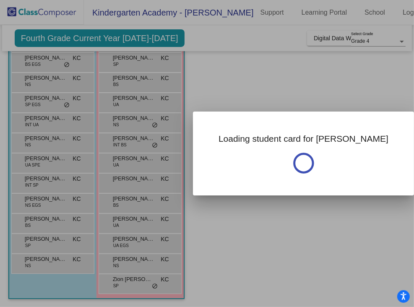
click at [128, 181] on div at bounding box center [207, 153] width 414 height 307
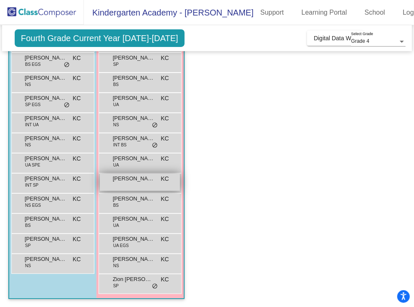
click at [124, 175] on span "[PERSON_NAME]" at bounding box center [134, 179] width 42 height 8
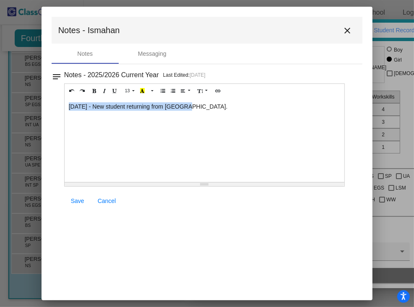
drag, startPoint x: 184, startPoint y: 107, endPoint x: 67, endPoint y: 110, distance: 117.1
click at [67, 110] on div "[DATE] - New student returning from [GEOGRAPHIC_DATA]." at bounding box center [205, 140] width 280 height 84
click at [345, 31] on mat-icon "close" at bounding box center [348, 31] width 10 height 10
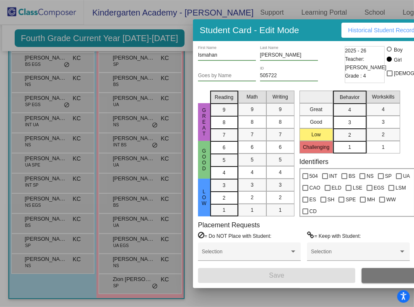
click at [126, 197] on div at bounding box center [207, 153] width 414 height 307
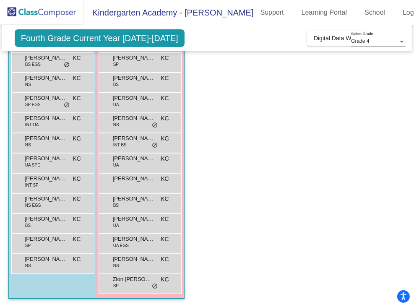
click at [126, 197] on span "[PERSON_NAME]" at bounding box center [134, 199] width 42 height 8
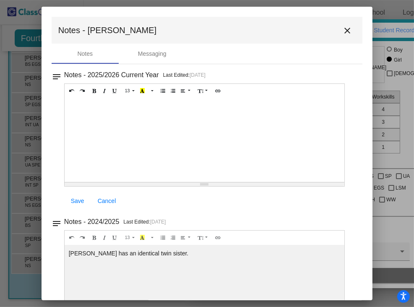
click at [344, 31] on mat-icon "close" at bounding box center [348, 31] width 10 height 10
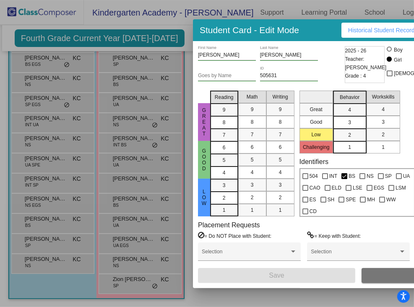
click at [130, 241] on div at bounding box center [207, 153] width 414 height 307
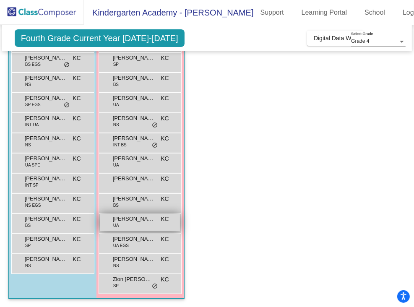
click at [128, 218] on span "[PERSON_NAME]" at bounding box center [134, 219] width 42 height 8
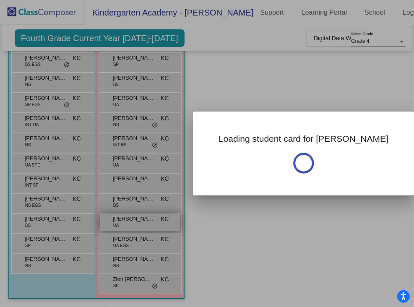
click at [128, 218] on div at bounding box center [207, 153] width 414 height 307
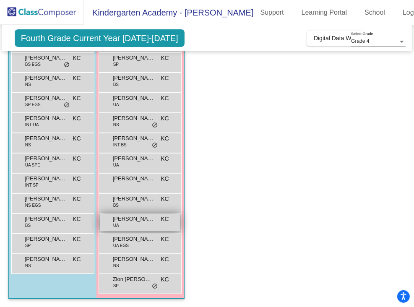
click at [128, 218] on span "[PERSON_NAME]" at bounding box center [134, 219] width 42 height 8
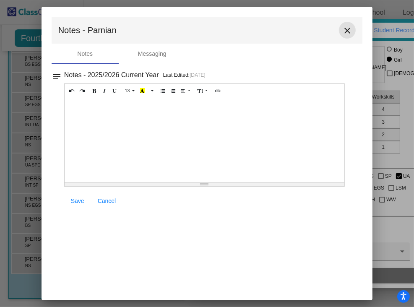
click at [347, 31] on mat-icon "close" at bounding box center [348, 31] width 10 height 10
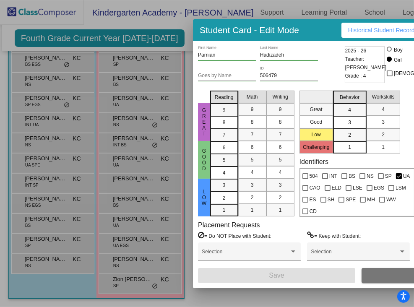
click at [129, 242] on div at bounding box center [207, 153] width 414 height 307
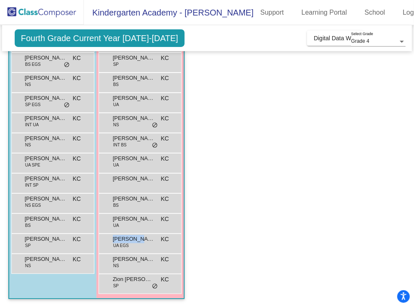
click at [129, 242] on span "[PERSON_NAME]" at bounding box center [134, 239] width 42 height 8
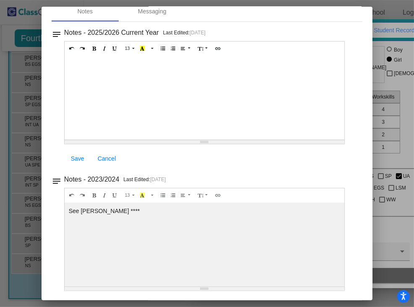
scroll to position [42, 0]
drag, startPoint x: 107, startPoint y: 211, endPoint x: 69, endPoint y: 213, distance: 38.3
click at [69, 140] on div "See [PERSON_NAME] ****" at bounding box center [205, 98] width 280 height 84
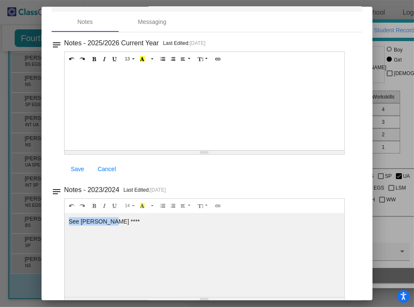
scroll to position [0, 0]
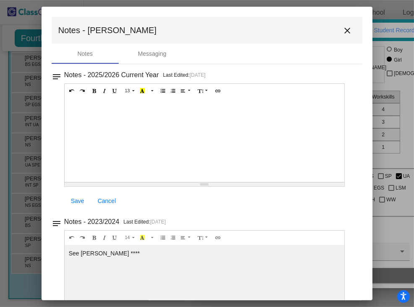
click at [161, 182] on div at bounding box center [205, 140] width 280 height 84
click at [344, 29] on mat-icon "close" at bounding box center [348, 31] width 10 height 10
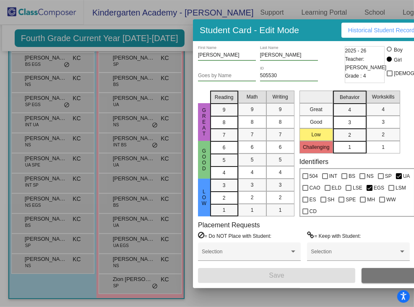
click at [126, 256] on div at bounding box center [207, 153] width 414 height 307
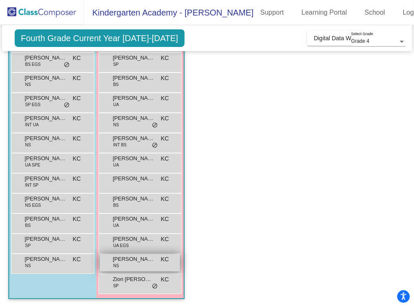
click at [131, 260] on span "[PERSON_NAME]" at bounding box center [134, 259] width 42 height 8
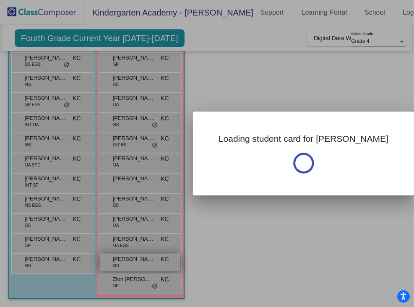
click at [131, 260] on div at bounding box center [207, 153] width 414 height 307
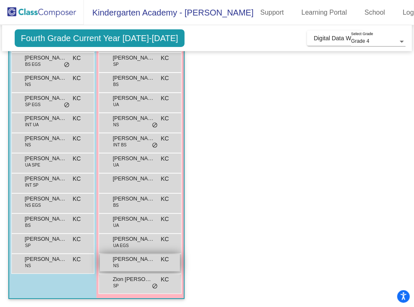
click at [131, 258] on span "[PERSON_NAME]" at bounding box center [134, 259] width 42 height 8
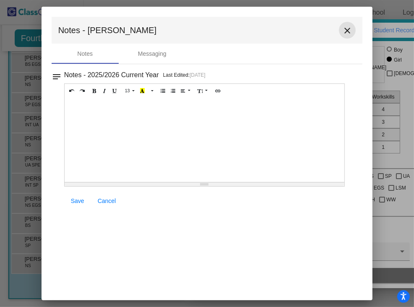
click at [347, 33] on mat-icon "close" at bounding box center [348, 31] width 10 height 10
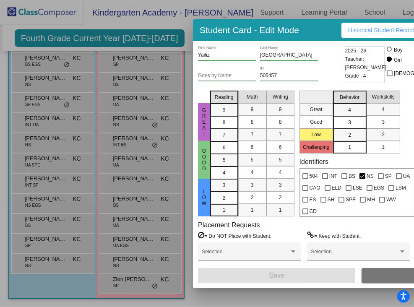
click at [120, 283] on div at bounding box center [207, 153] width 414 height 307
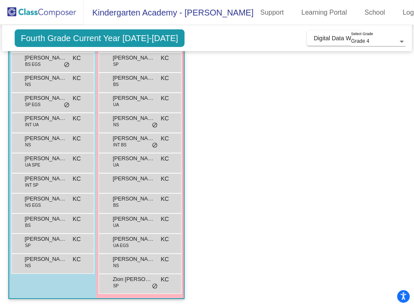
click at [120, 283] on div "Zion [PERSON_NAME] KC lock do_not_disturb_alt" at bounding box center [140, 283] width 80 height 17
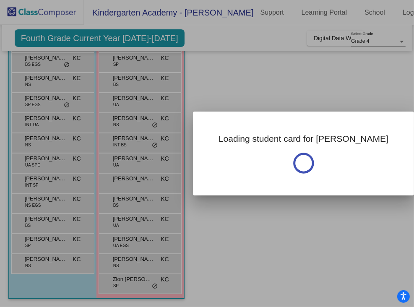
click at [120, 283] on div at bounding box center [207, 153] width 414 height 307
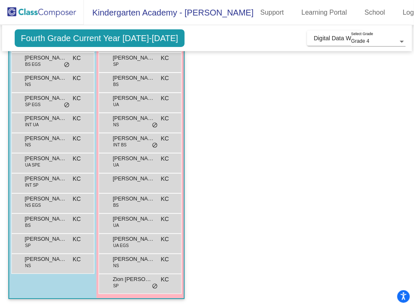
click at [120, 283] on div "Zion [PERSON_NAME] KC lock do_not_disturb_alt" at bounding box center [140, 283] width 80 height 17
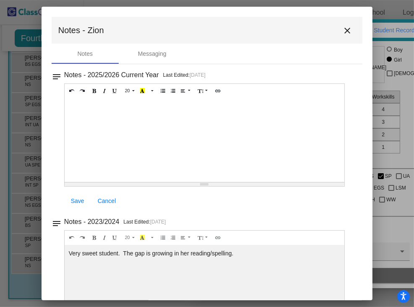
scroll to position [42, 0]
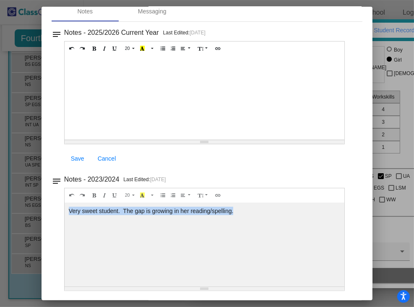
drag, startPoint x: 236, startPoint y: 209, endPoint x: 64, endPoint y: 212, distance: 171.7
click at [65, 140] on div "Very sweet student. The gap is growing in her reading/spelling." at bounding box center [205, 98] width 280 height 84
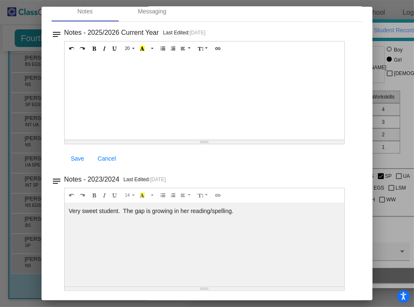
click at [252, 110] on div at bounding box center [205, 98] width 280 height 84
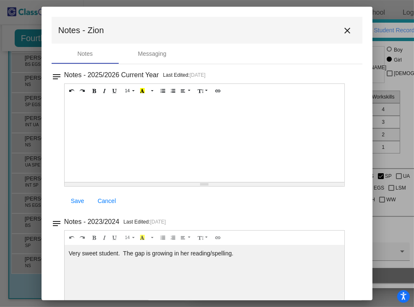
click at [343, 29] on mat-icon "close" at bounding box center [348, 31] width 10 height 10
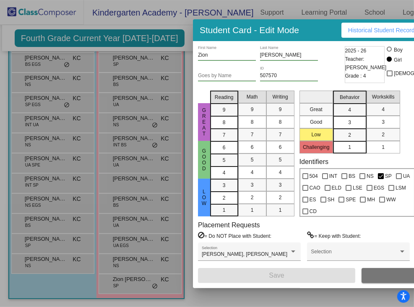
click at [308, 31] on div "Student Card - Edit Mode Historical Student Record" at bounding box center [359, 30] width 332 height 22
click at [282, 293] on div at bounding box center [207, 153] width 414 height 307
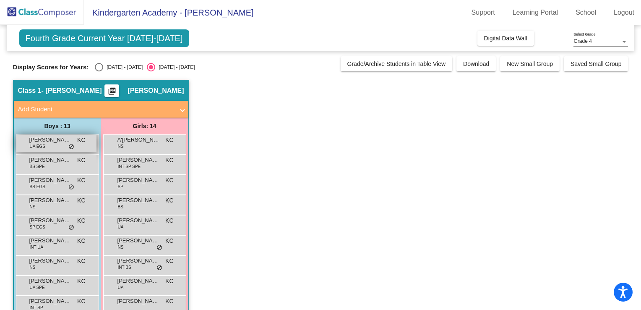
click at [68, 140] on span "[PERSON_NAME]" at bounding box center [50, 140] width 42 height 8
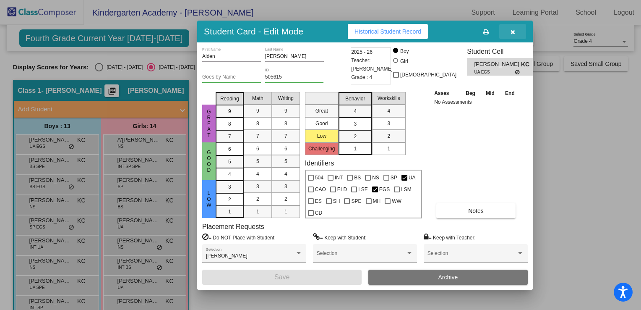
click at [512, 32] on icon "button" at bounding box center [513, 32] width 5 height 6
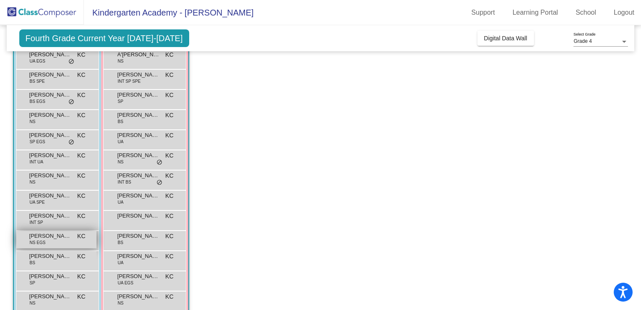
scroll to position [85, 0]
click at [35, 258] on span "[PERSON_NAME]" at bounding box center [50, 256] width 42 height 8
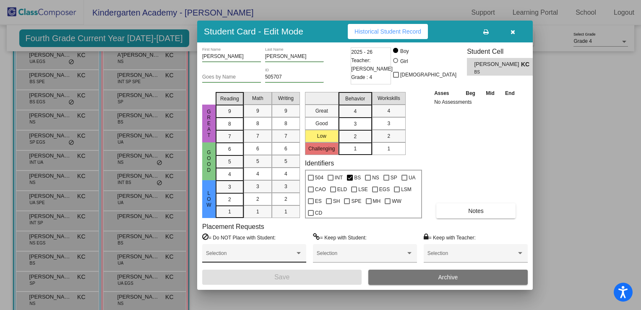
click at [299, 251] on div at bounding box center [299, 253] width 8 height 6
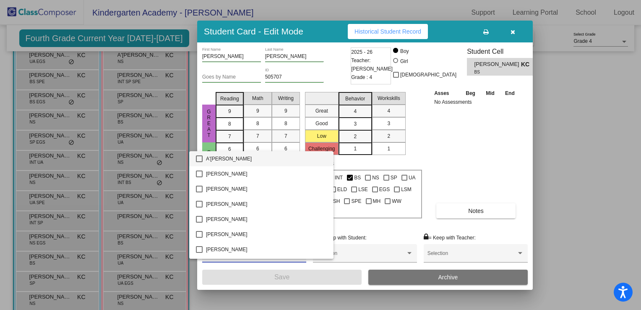
click at [459, 142] on div at bounding box center [320, 155] width 641 height 310
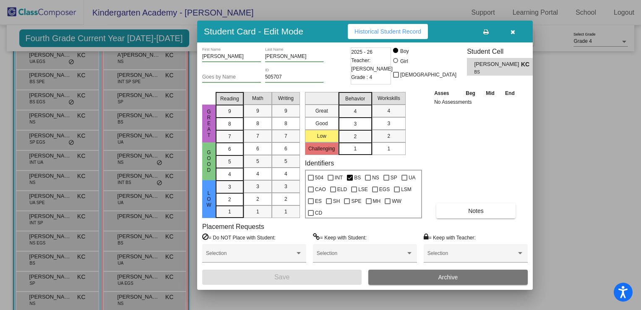
click at [514, 34] on icon "button" at bounding box center [513, 32] width 5 height 6
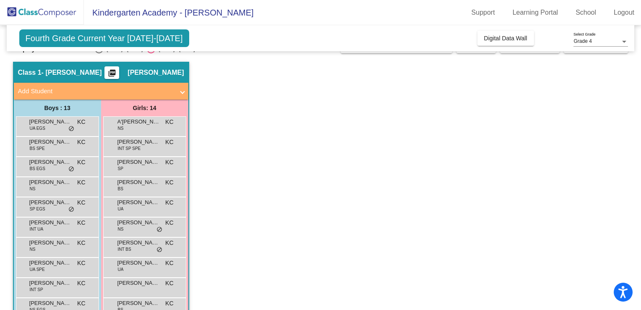
scroll to position [0, 0]
